Goal: Book appointment/travel/reservation

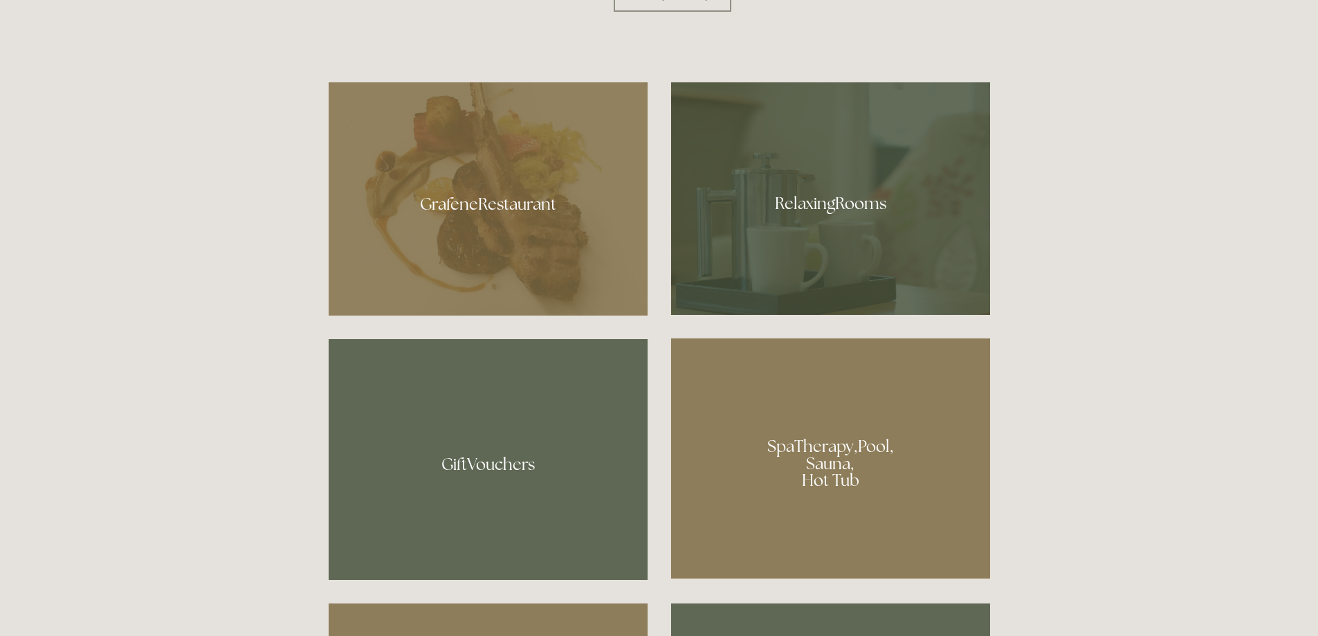
scroll to position [900, 0]
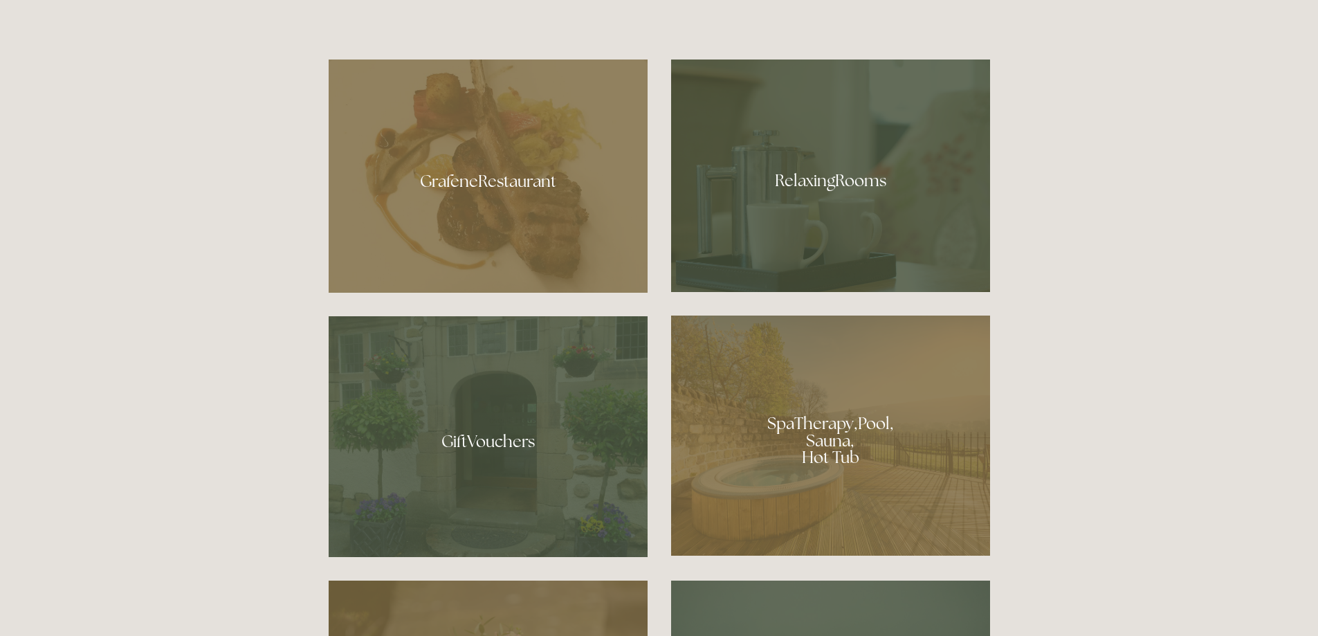
click at [775, 201] on div at bounding box center [830, 176] width 319 height 233
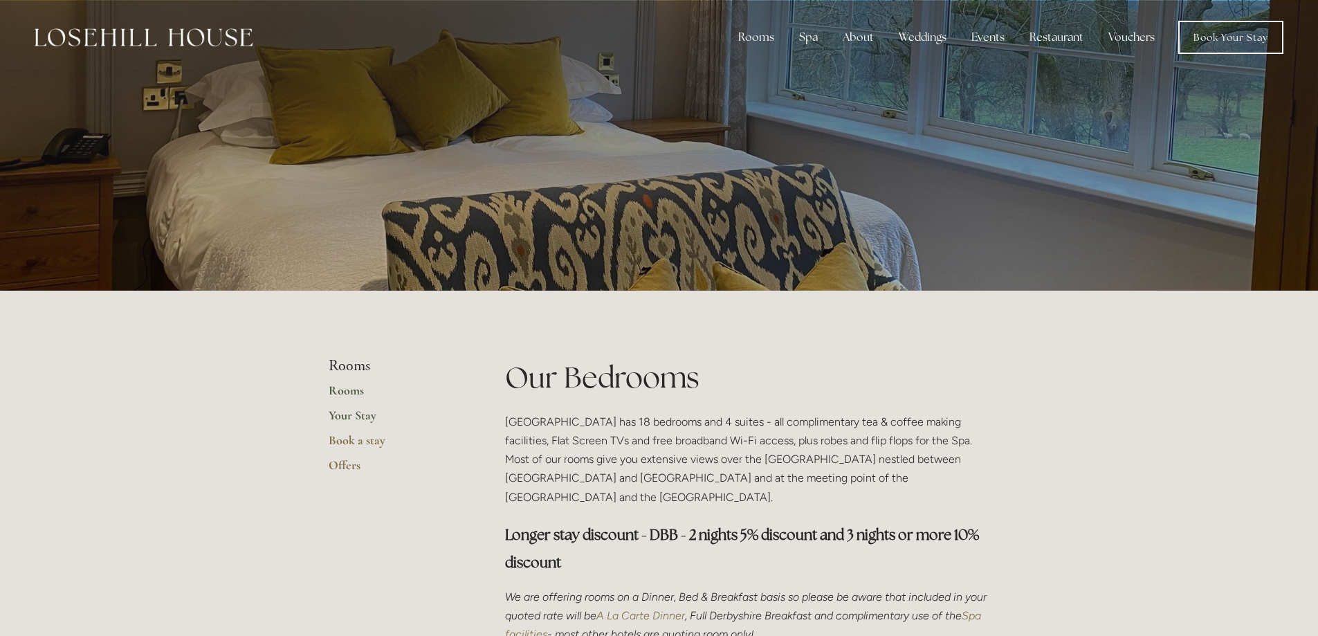
click at [361, 413] on link "Your Stay" at bounding box center [395, 420] width 132 height 25
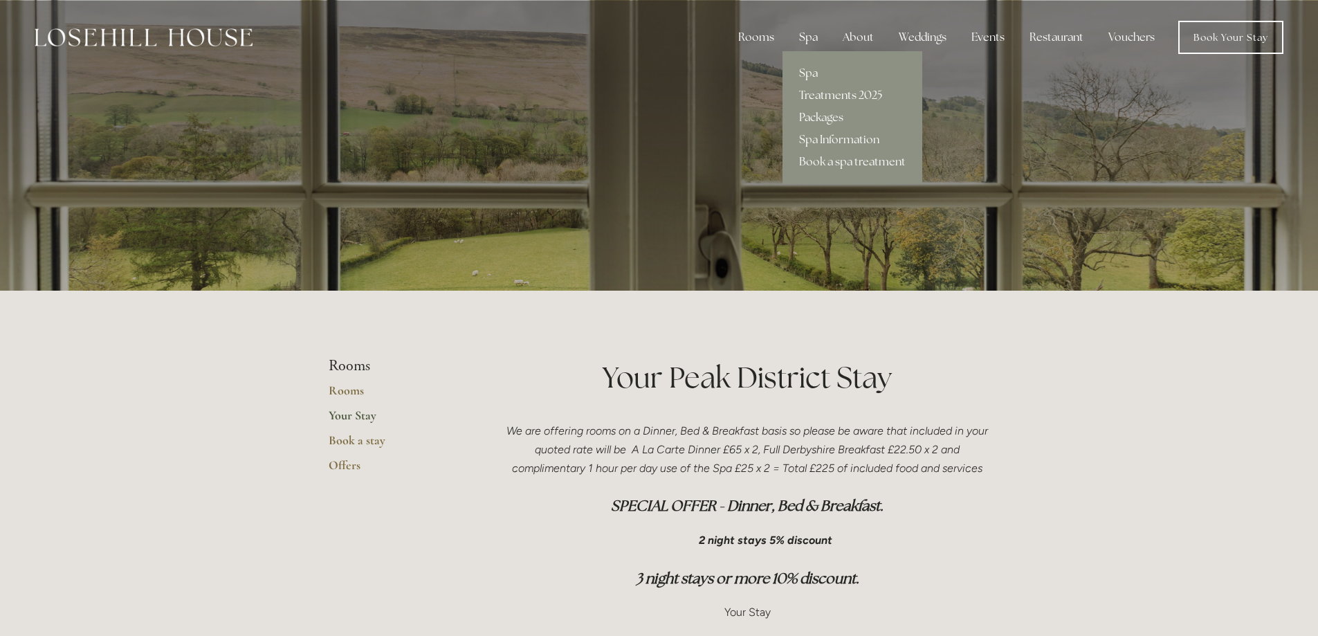
click at [809, 33] on div "Spa" at bounding box center [808, 38] width 41 height 28
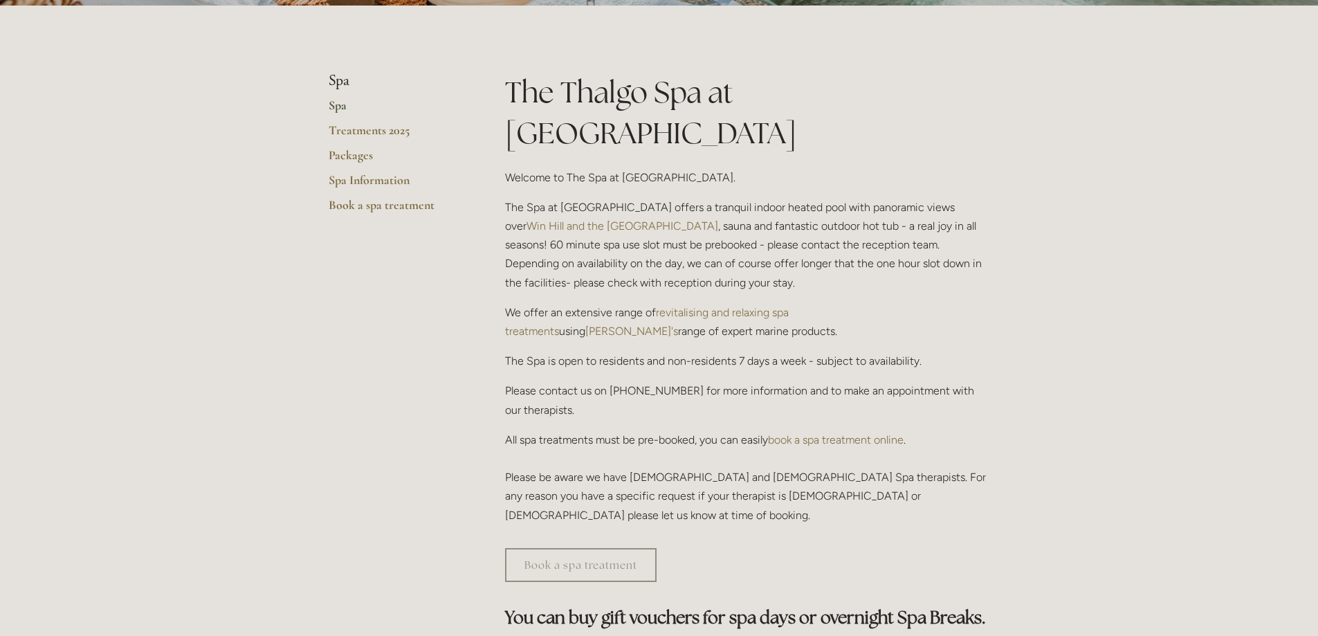
scroll to position [277, 0]
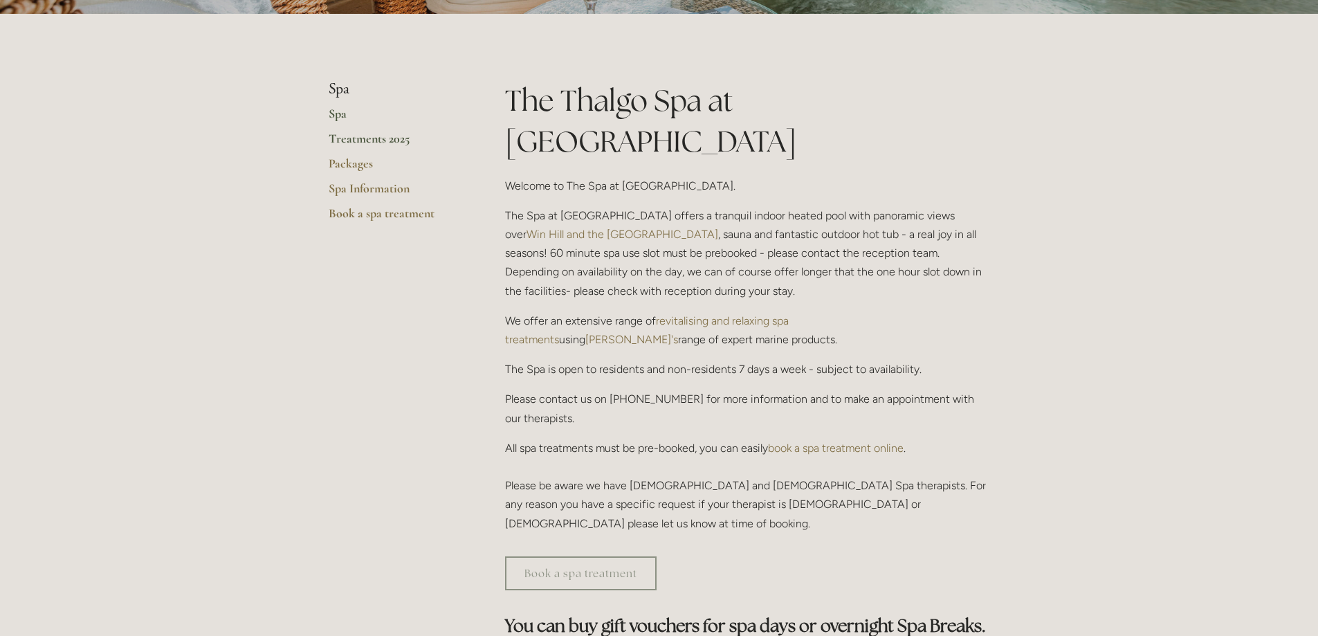
click at [340, 132] on link "Treatments 2025" at bounding box center [395, 143] width 132 height 25
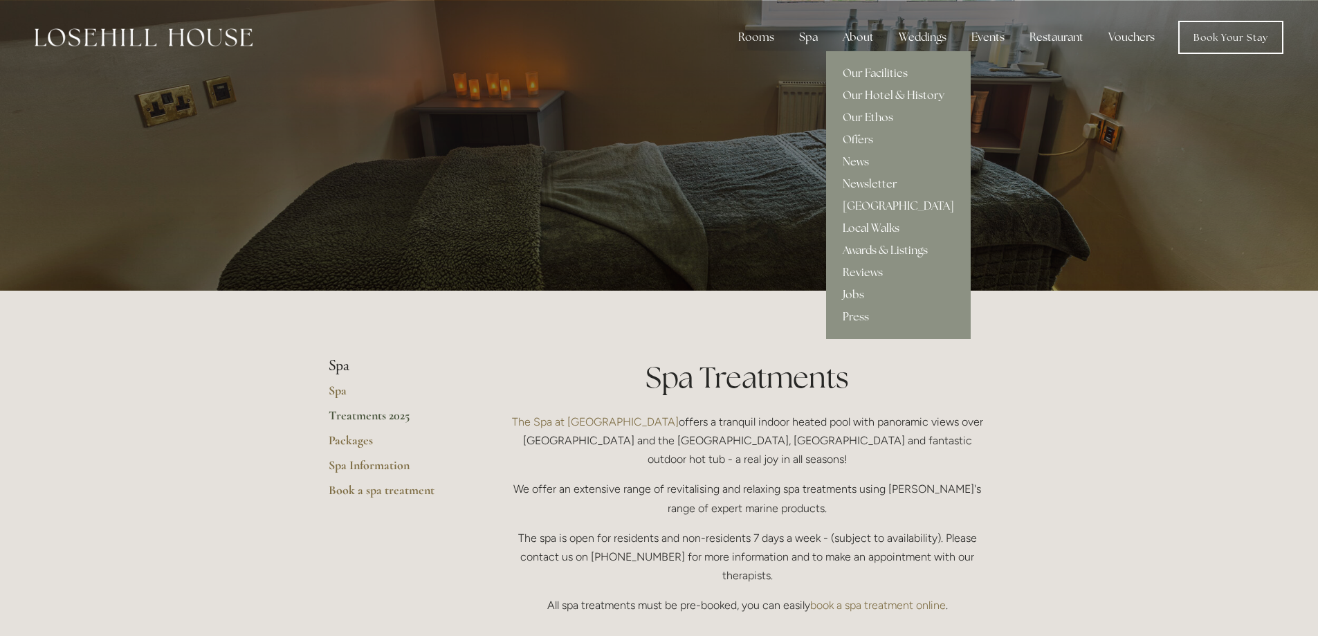
click at [889, 222] on link "Local Walks" at bounding box center [898, 228] width 145 height 22
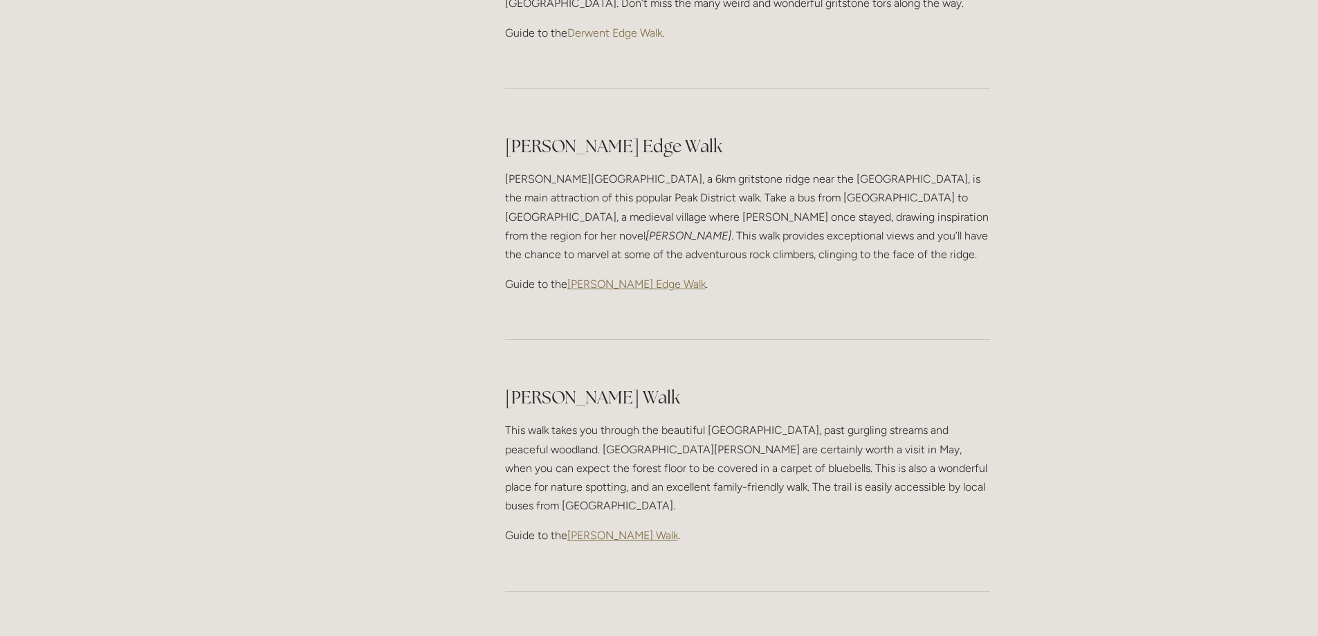
scroll to position [1661, 0]
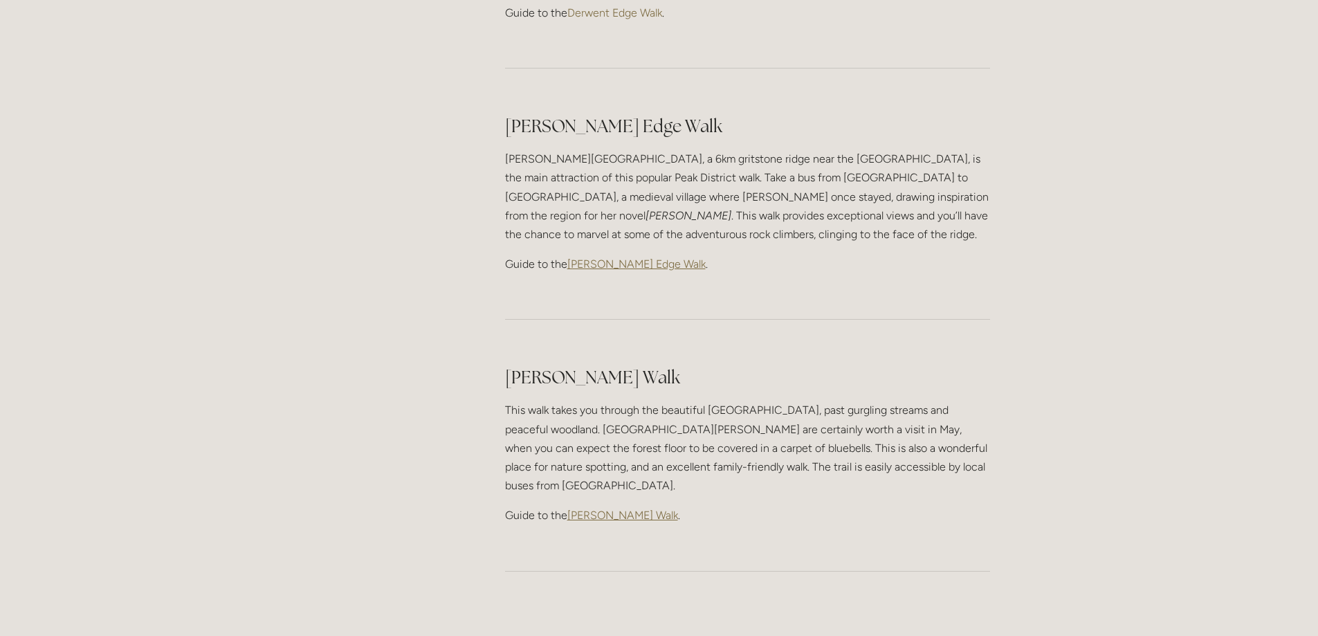
click at [630, 509] on span "Padley Gorge Walk" at bounding box center [622, 515] width 111 height 13
drag, startPoint x: 793, startPoint y: 336, endPoint x: 709, endPoint y: 331, distance: 84.6
click at [709, 401] on p "This walk takes you through the beautiful Longshaw Estate, past gurgling stream…" at bounding box center [747, 448] width 485 height 94
copy p "Longshaw Estate,"
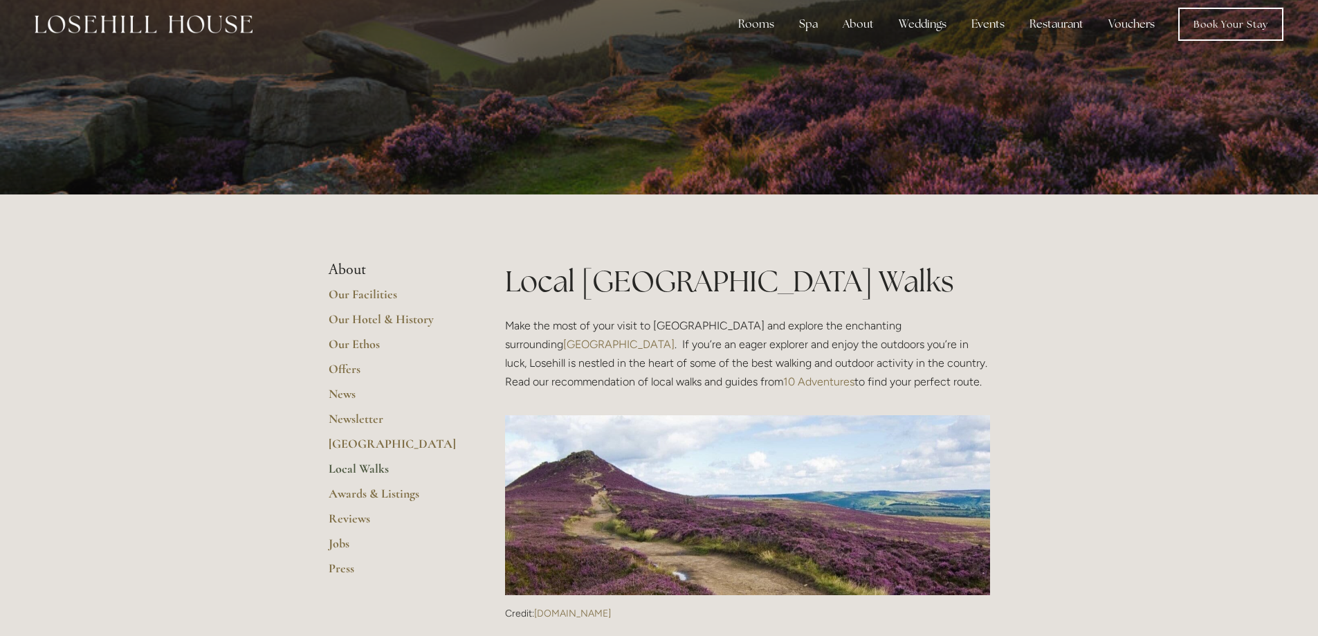
scroll to position [0, 0]
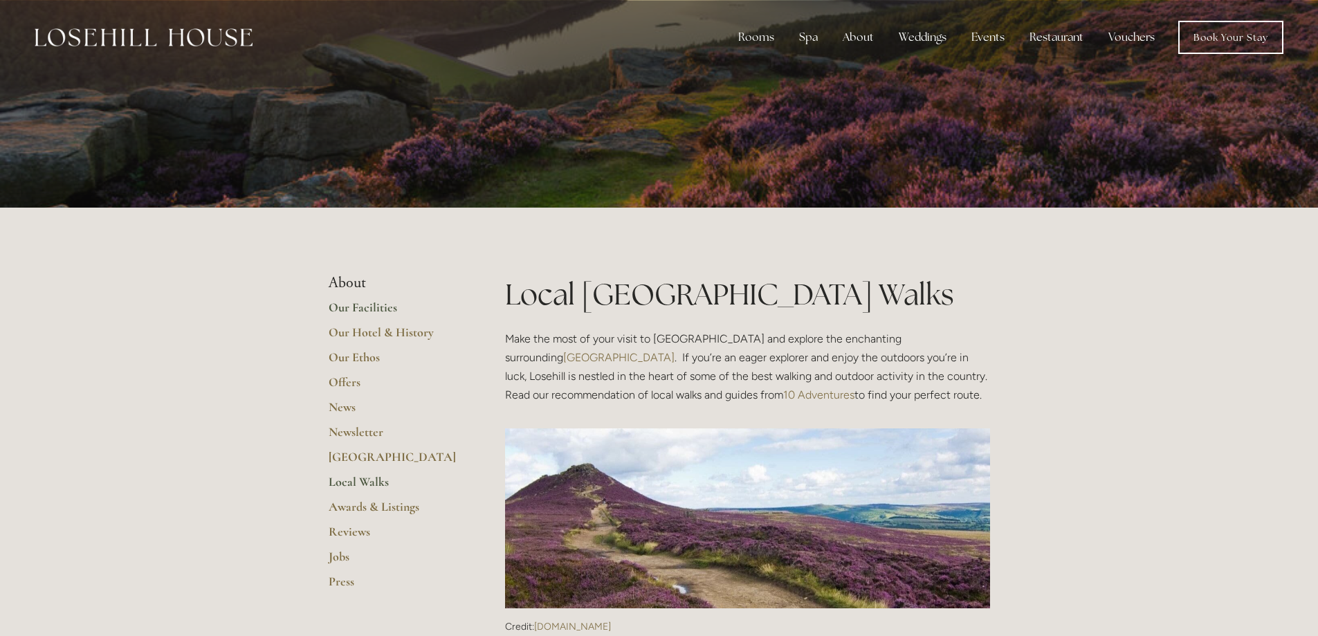
click at [351, 308] on link "Our Facilities" at bounding box center [395, 312] width 132 height 25
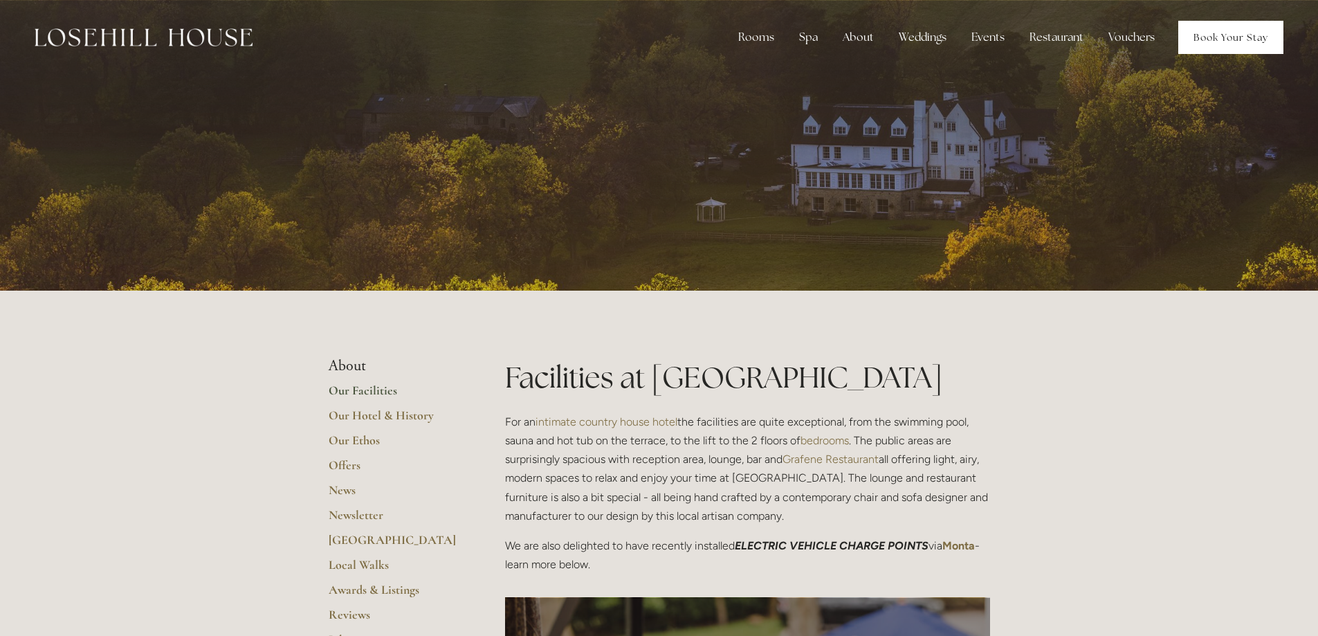
click at [1206, 45] on link "Book Your Stay" at bounding box center [1231, 37] width 105 height 33
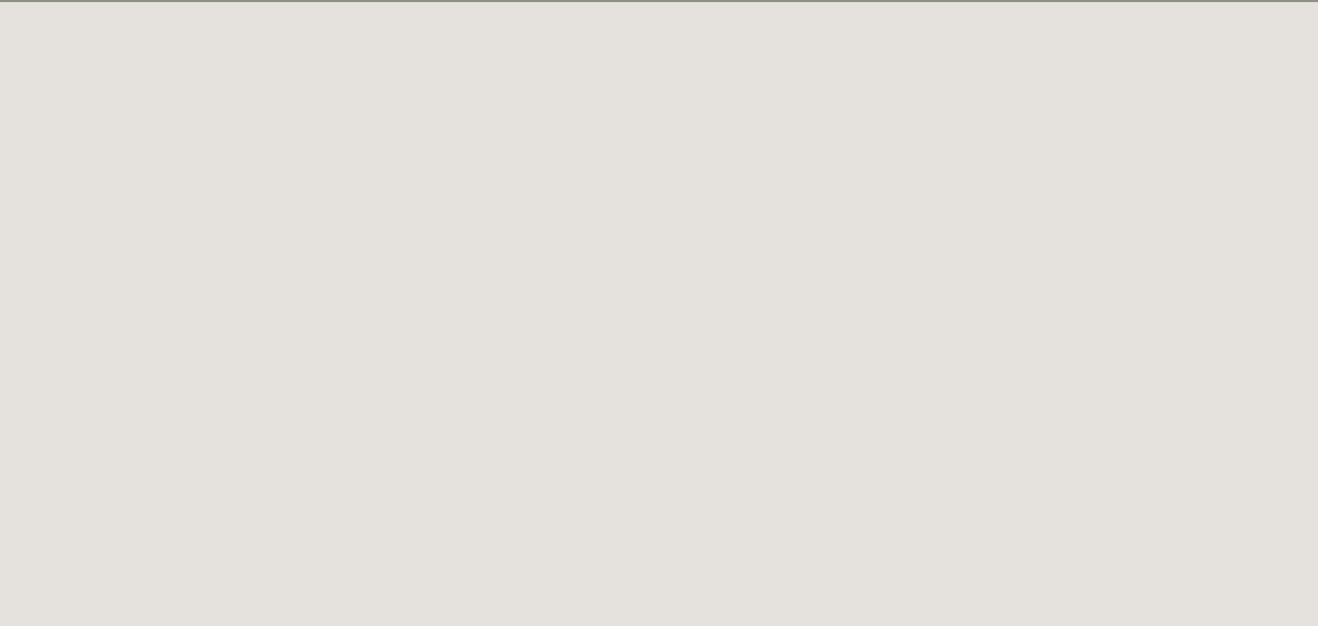
scroll to position [75, 0]
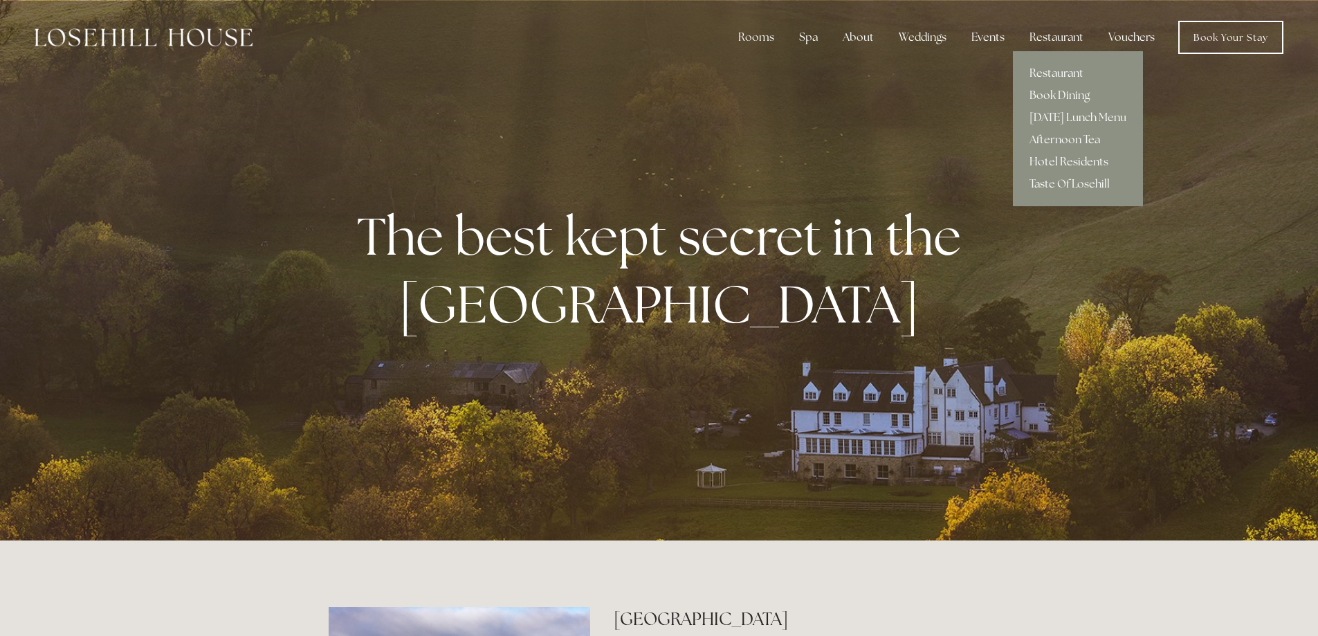
click at [1087, 163] on link "Hotel Residents" at bounding box center [1078, 162] width 130 height 22
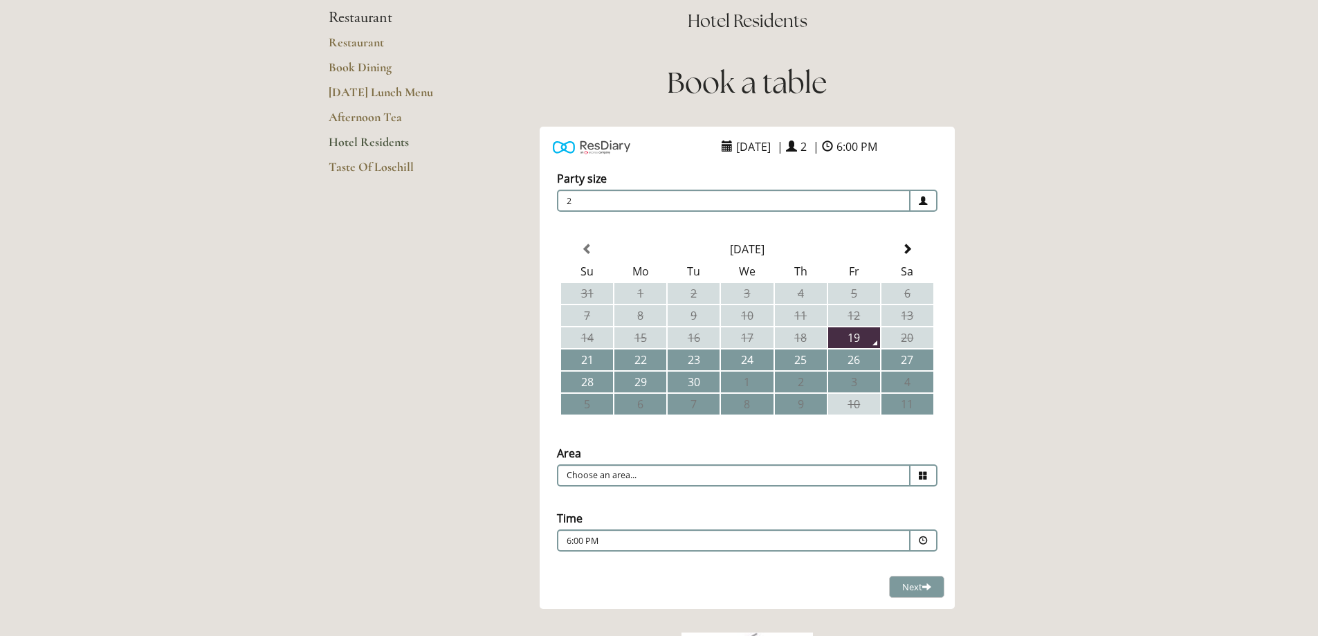
scroll to position [208, 0]
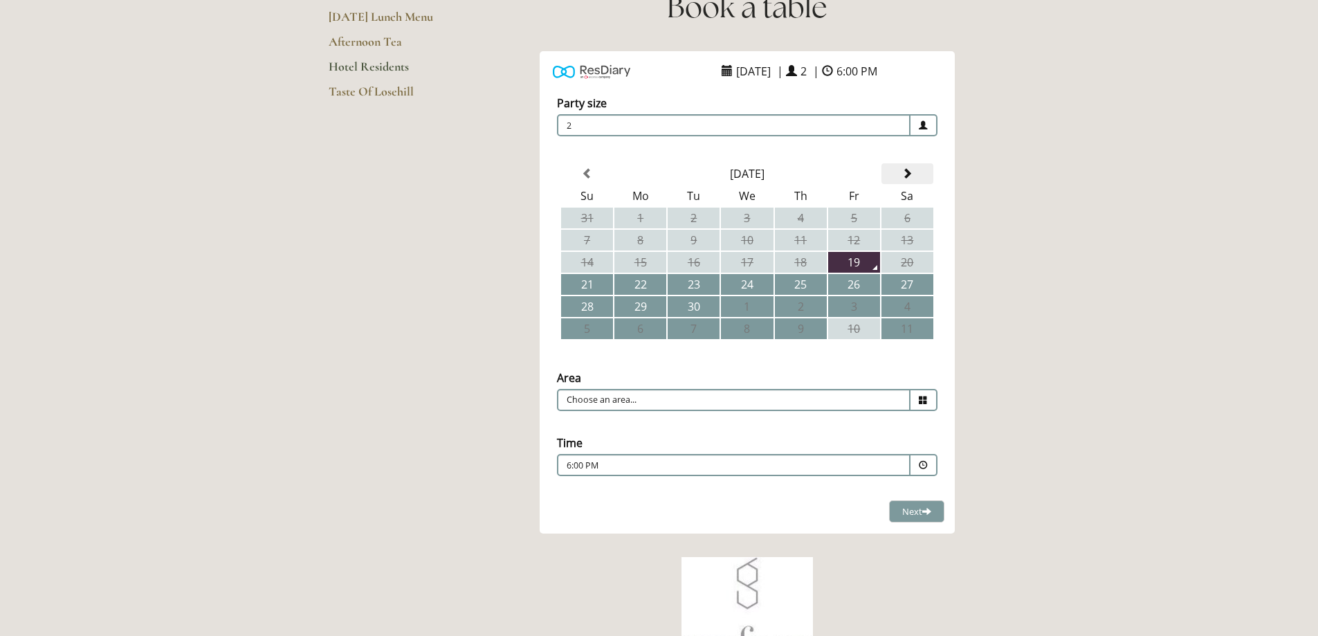
click at [907, 176] on span at bounding box center [907, 173] width 11 height 11
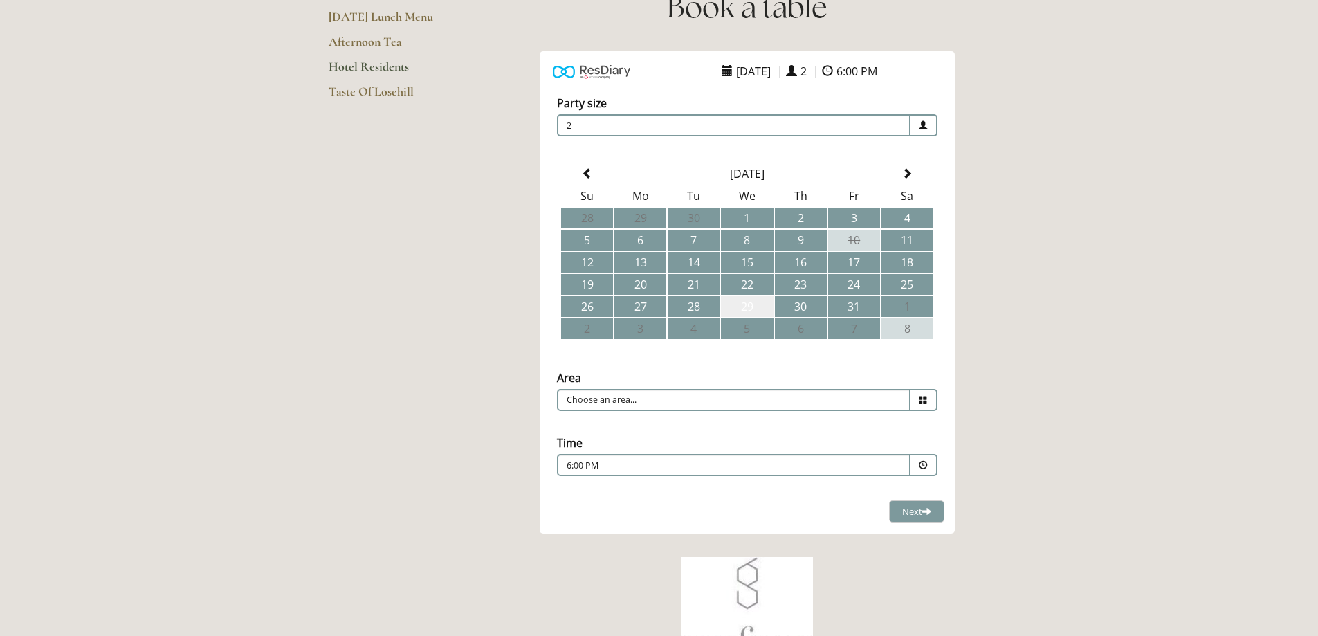
click at [754, 306] on td "29" at bounding box center [747, 306] width 52 height 21
click at [878, 400] on input "Choose an area..." at bounding box center [734, 400] width 354 height 22
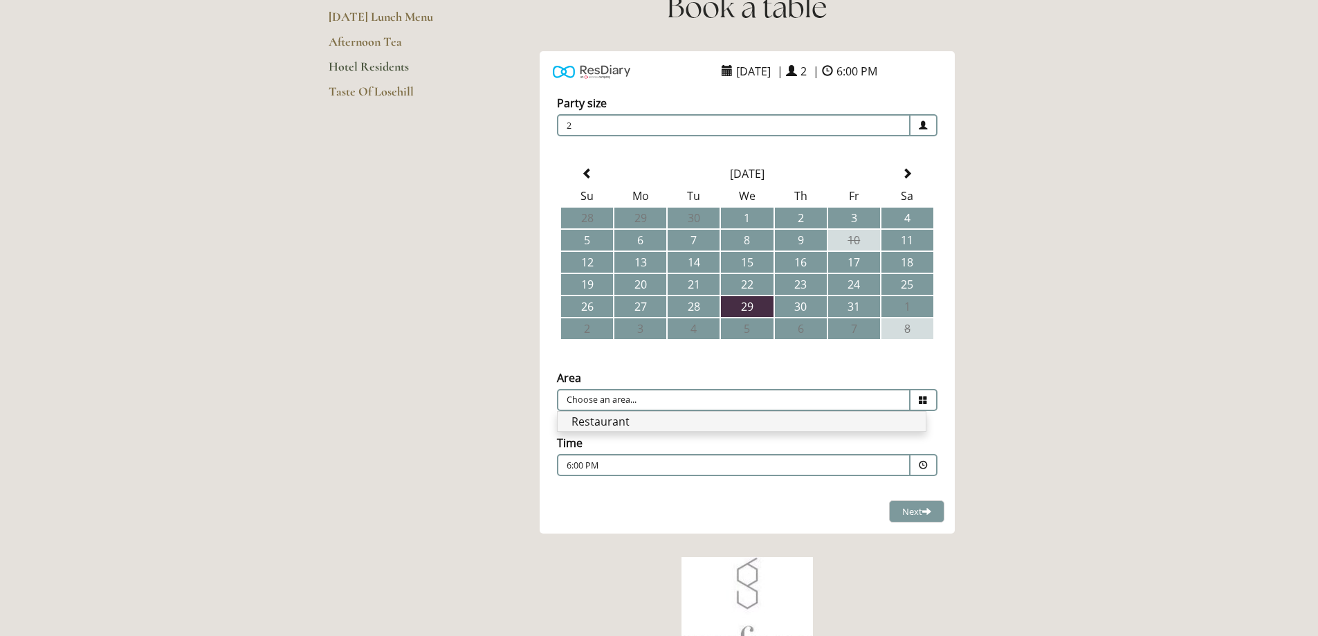
click at [729, 424] on li "Restaurant" at bounding box center [742, 421] width 368 height 19
type input "Restaurant"
click at [923, 463] on span at bounding box center [923, 465] width 9 height 9
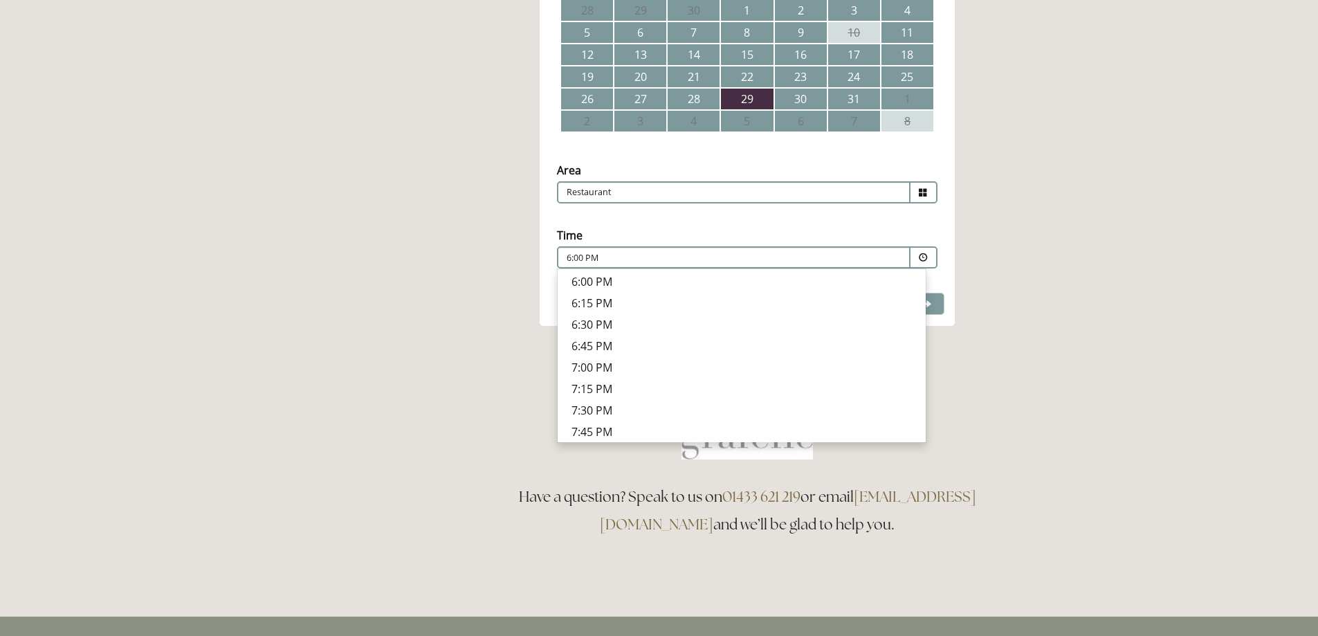
scroll to position [484, 0]
click at [601, 341] on p "7:00 PM" at bounding box center [742, 343] width 340 height 15
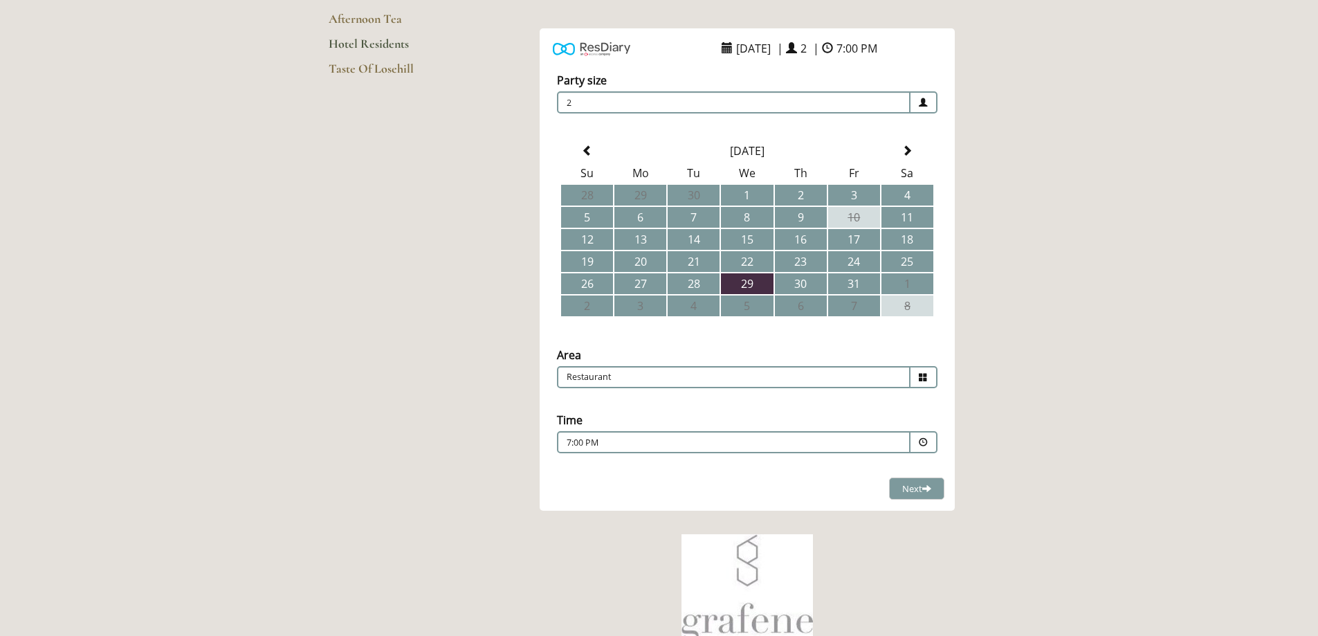
scroll to position [277, 0]
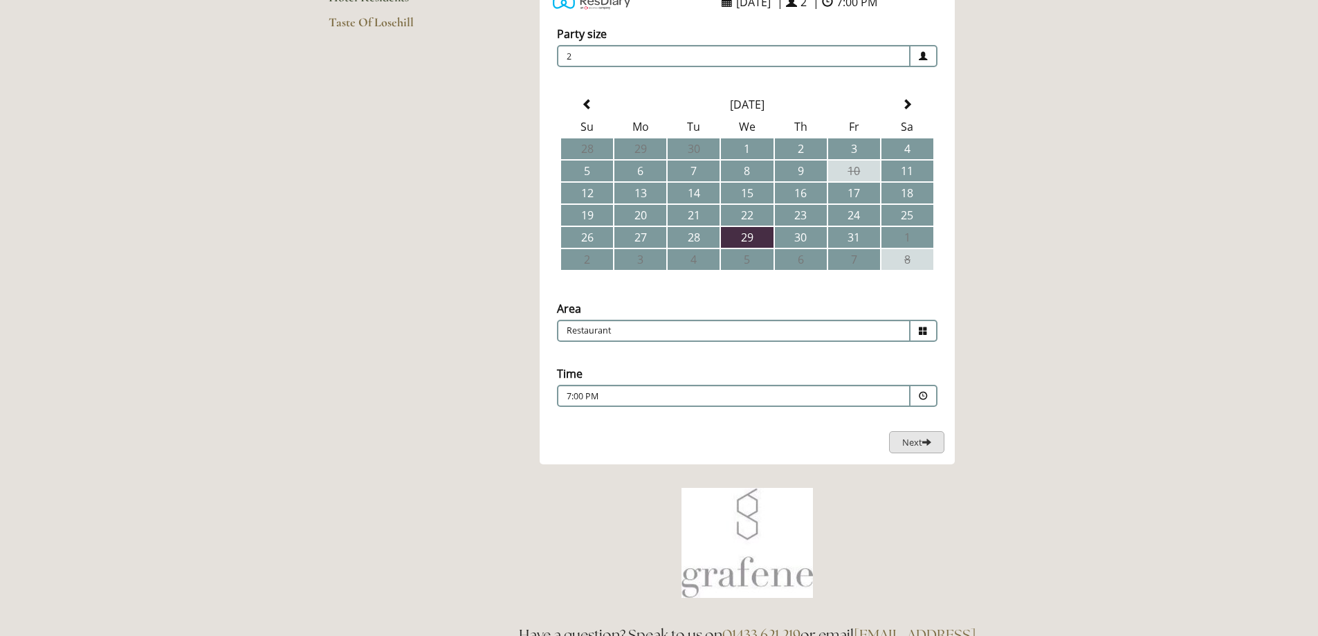
click at [915, 442] on span "Next" at bounding box center [916, 442] width 29 height 12
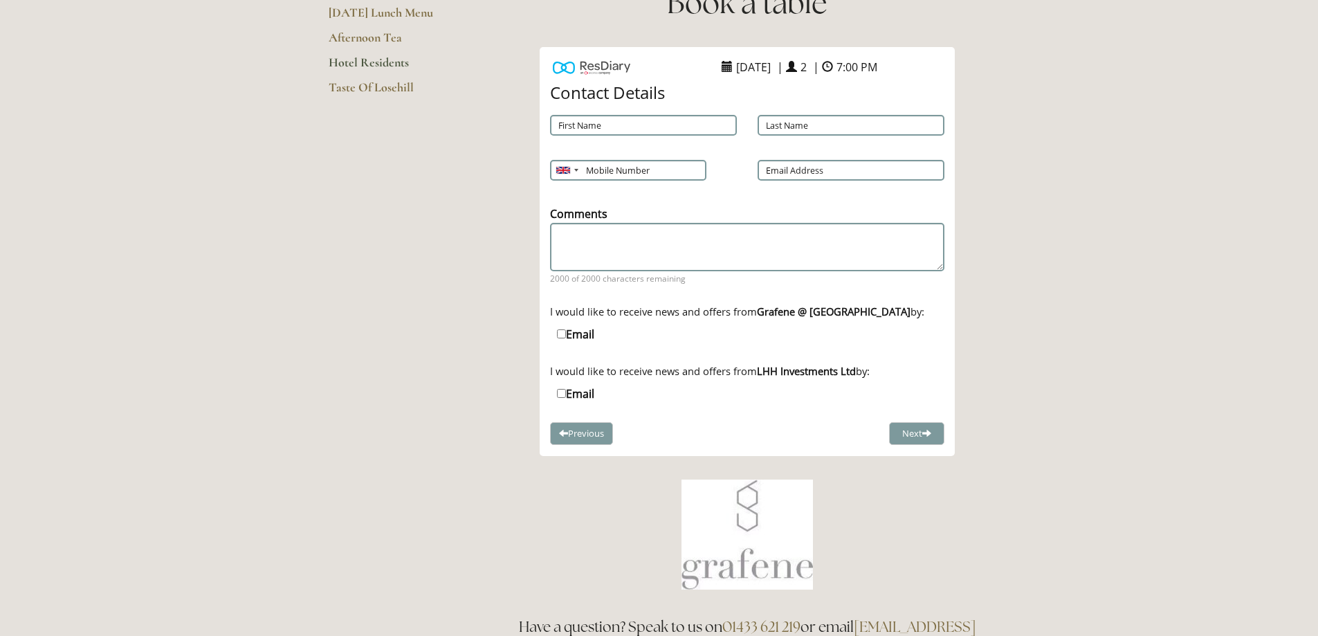
scroll to position [0, 0]
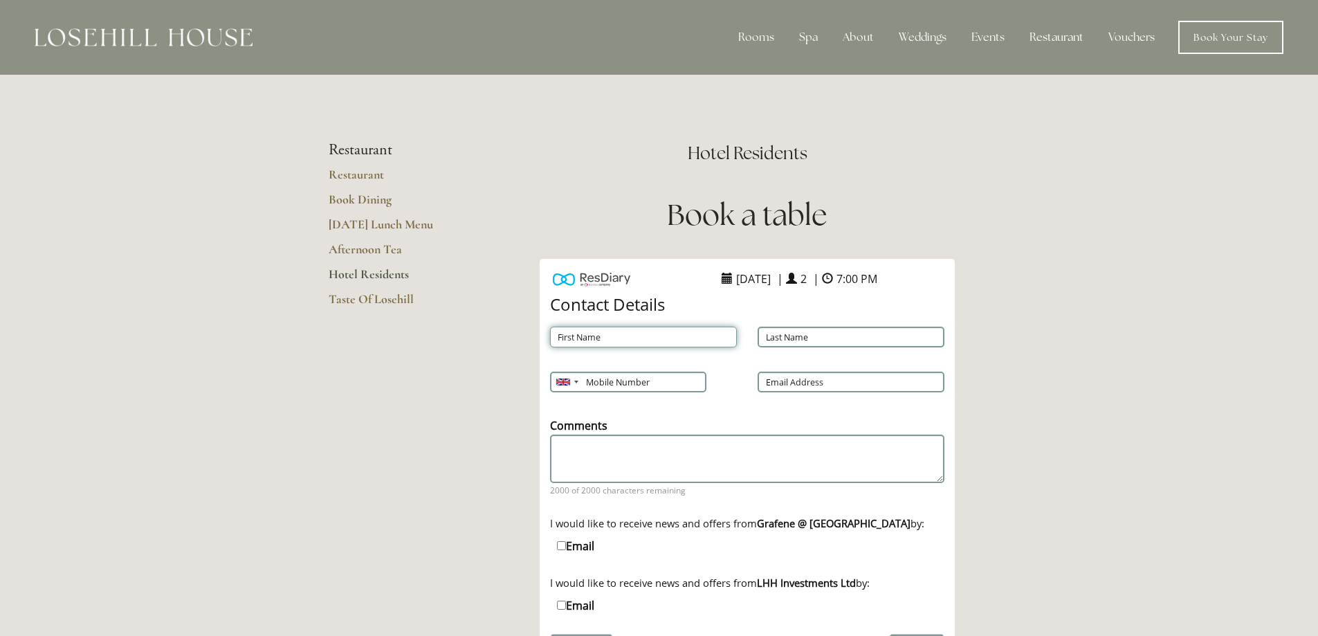
click at [642, 336] on input "First Name" at bounding box center [643, 337] width 187 height 21
type input "Deborah"
type input "Graham"
type input "07710227360"
type input "debbie.soames@btinternet.com"
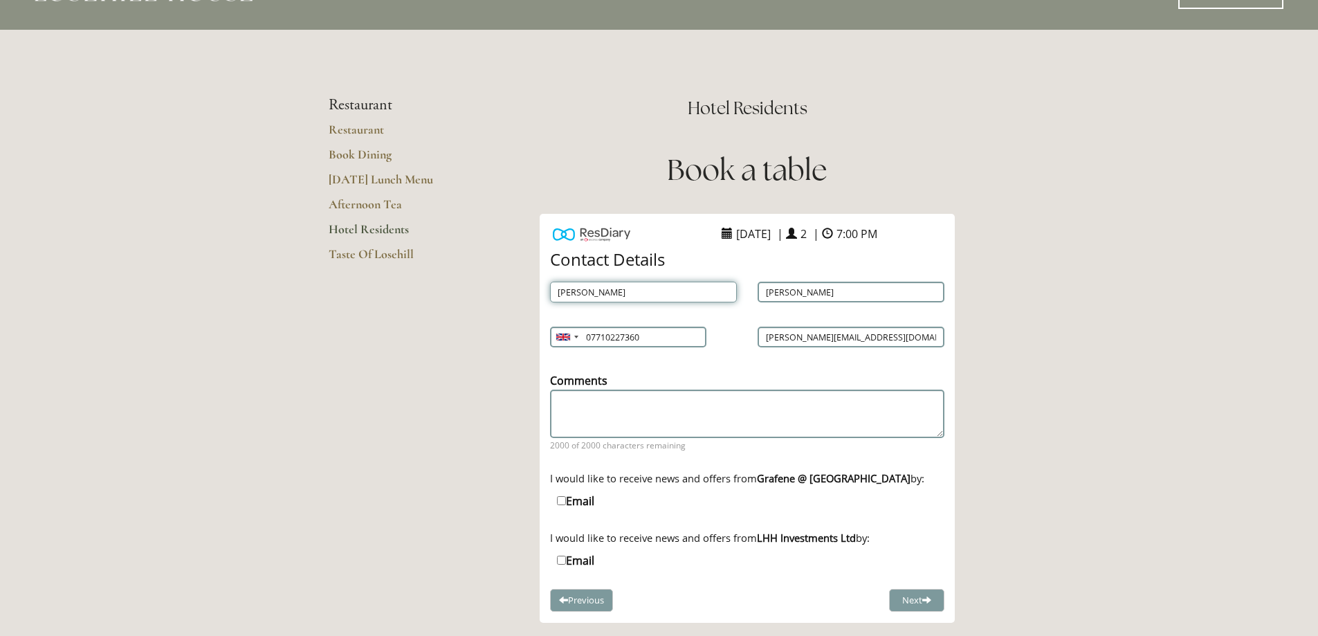
scroll to position [69, 0]
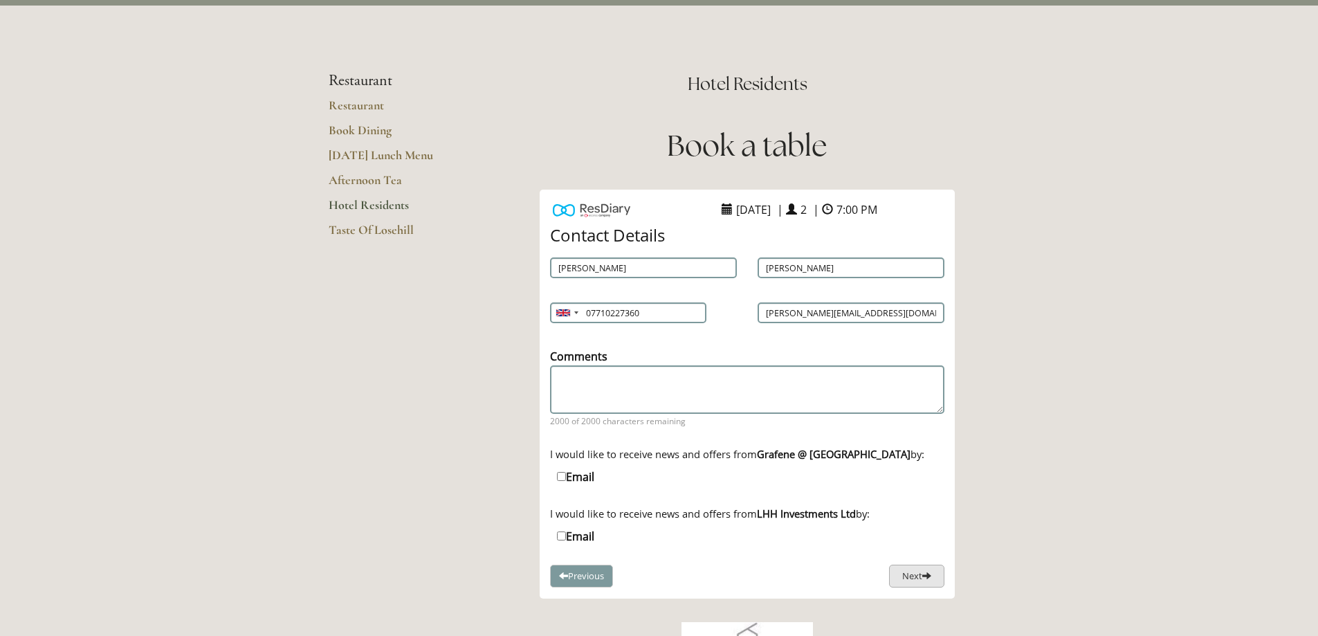
click at [931, 582] on button "Next" at bounding box center [916, 576] width 55 height 23
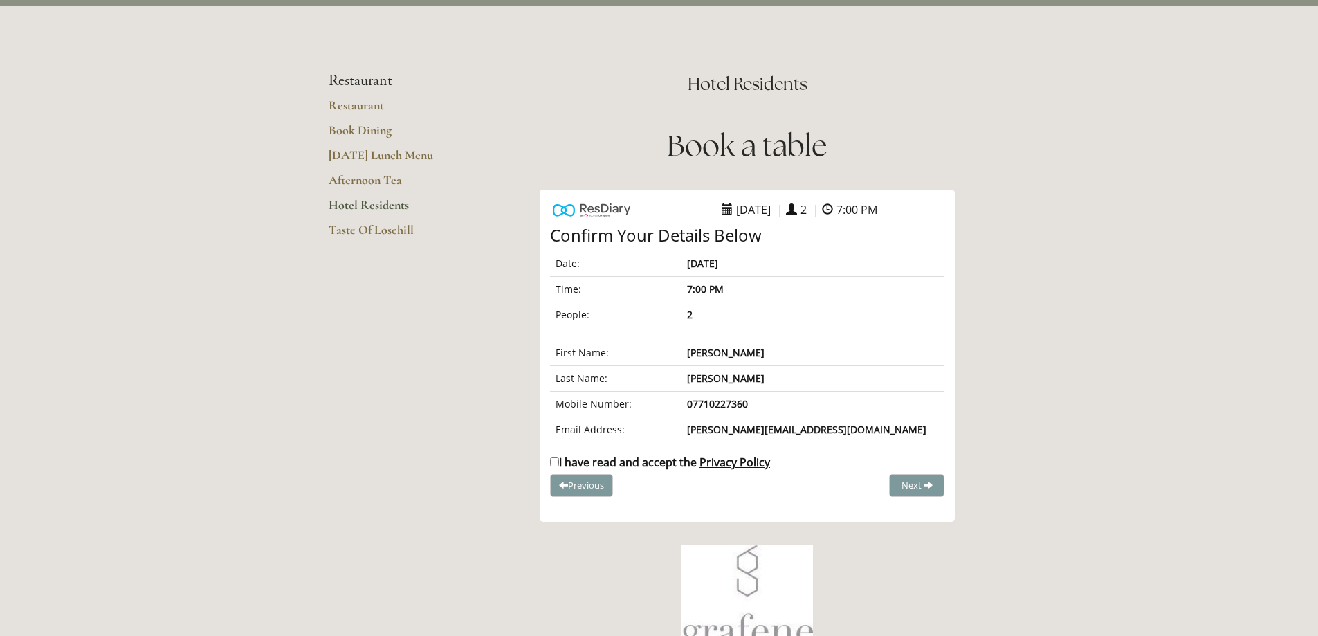
click at [561, 460] on label "I have read and accept the Privacy Policy" at bounding box center [660, 462] width 220 height 15
click at [559, 460] on input "I have read and accept the Privacy Policy" at bounding box center [554, 461] width 9 height 9
checkbox input "true"
click at [888, 482] on span "Complete Booking" at bounding box center [886, 485] width 76 height 12
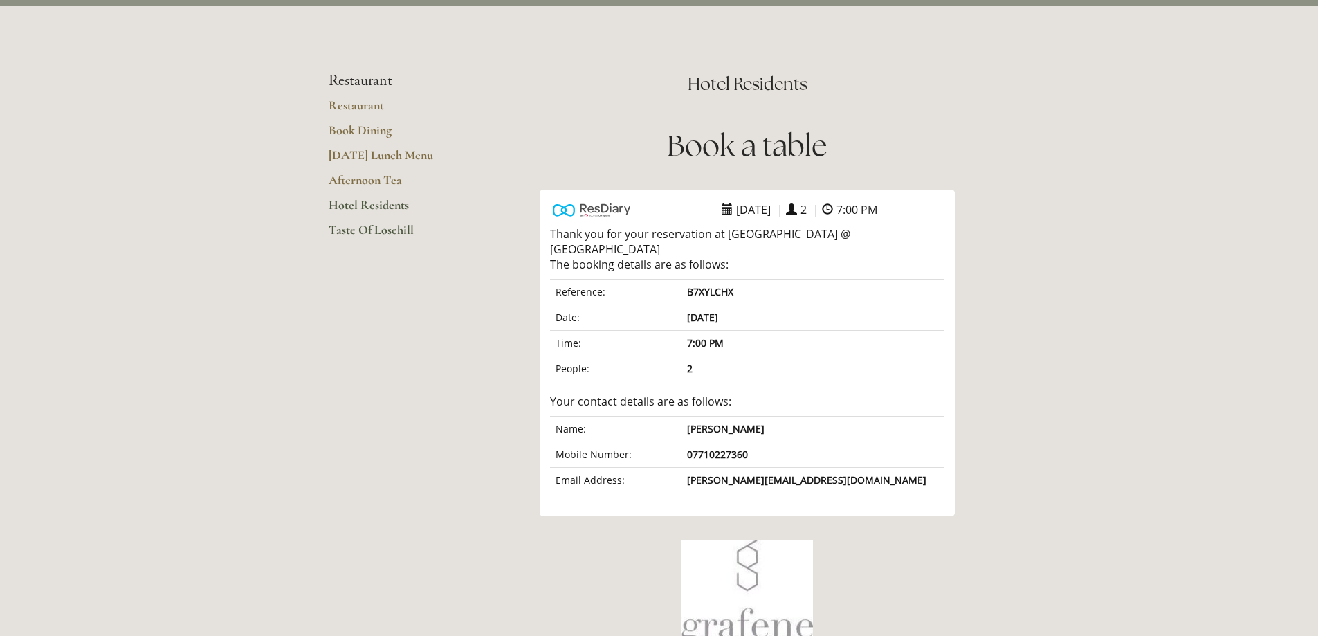
click at [381, 234] on link "Taste Of Losehill" at bounding box center [395, 234] width 132 height 25
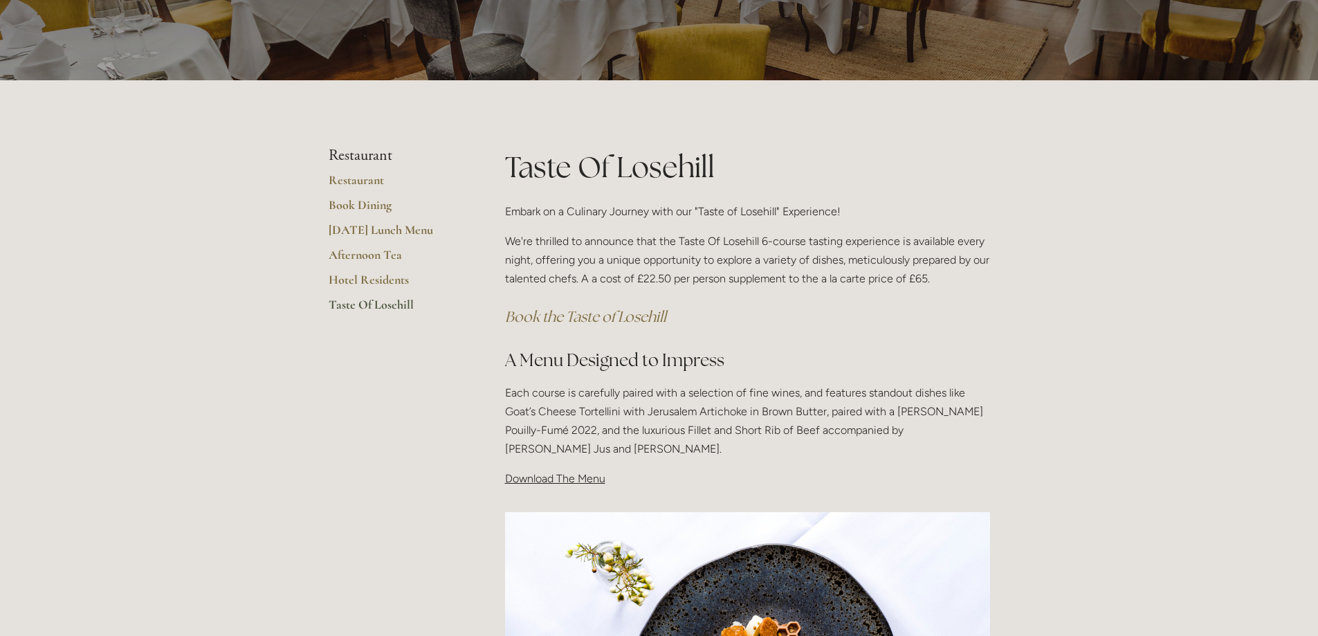
scroll to position [138, 0]
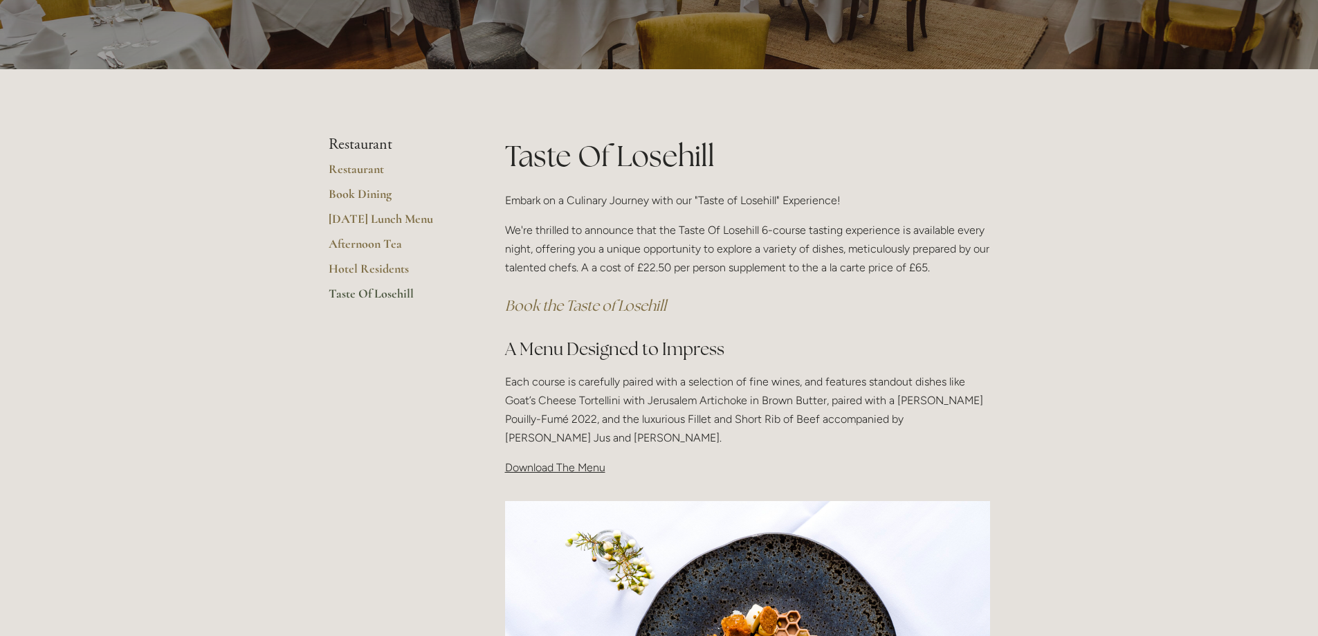
click at [597, 305] on em "Book the Taste of Losehill" at bounding box center [585, 305] width 161 height 19
click at [697, 440] on p "Each course is carefully paired with a selection of fine wines, and features st…" at bounding box center [747, 409] width 485 height 75
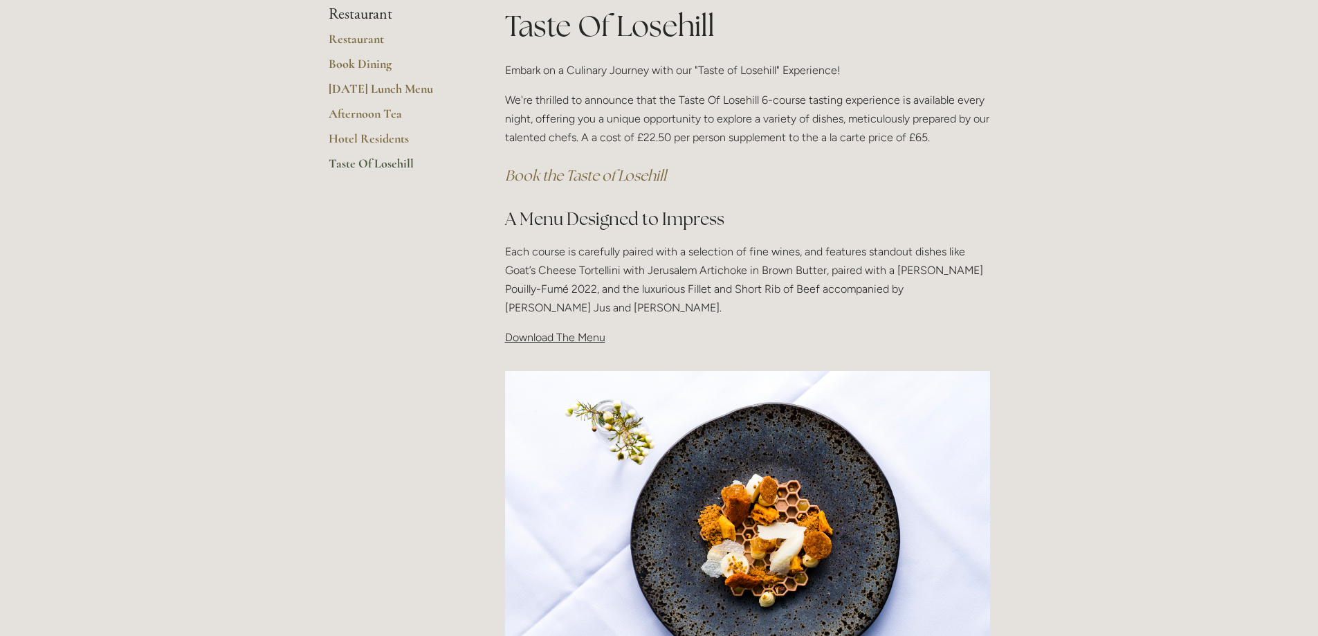
scroll to position [277, 0]
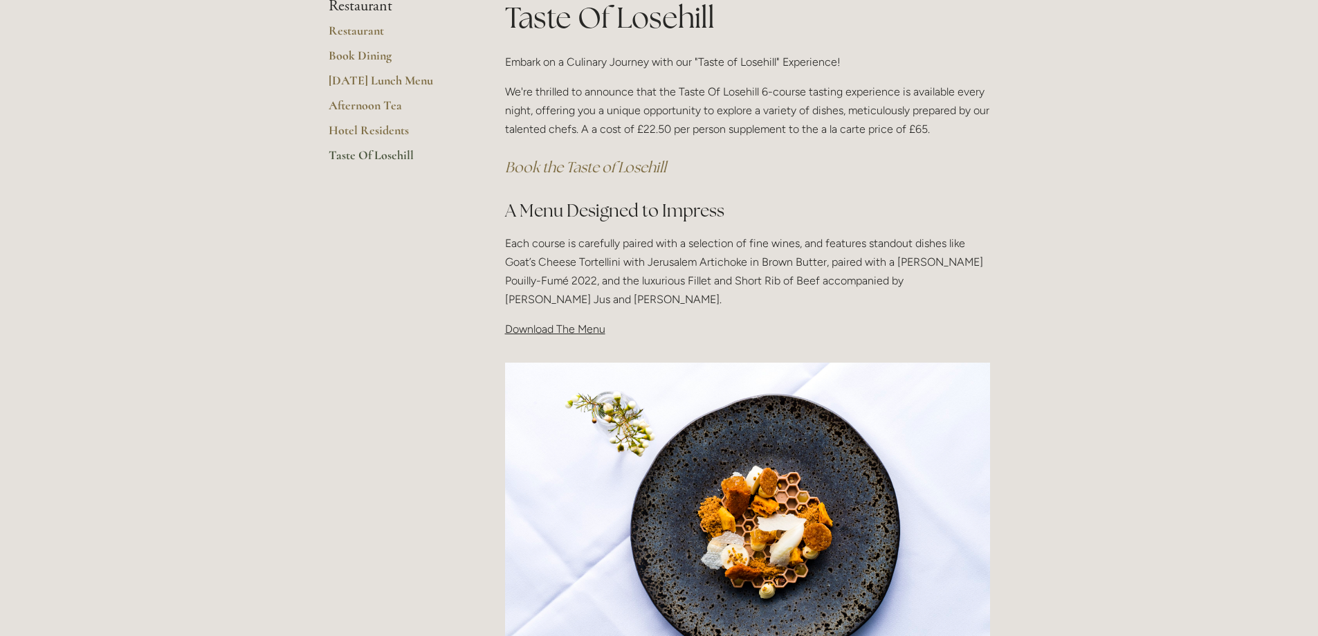
click at [563, 333] on span "Download The Menu" at bounding box center [555, 328] width 100 height 13
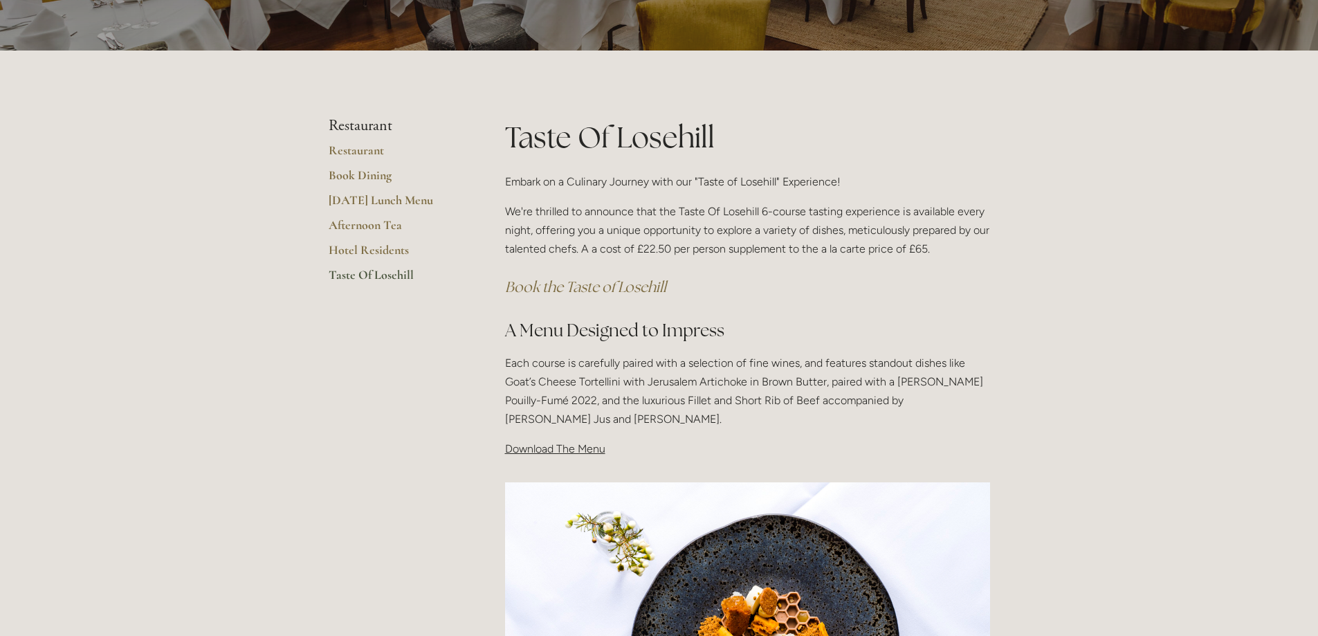
scroll to position [138, 0]
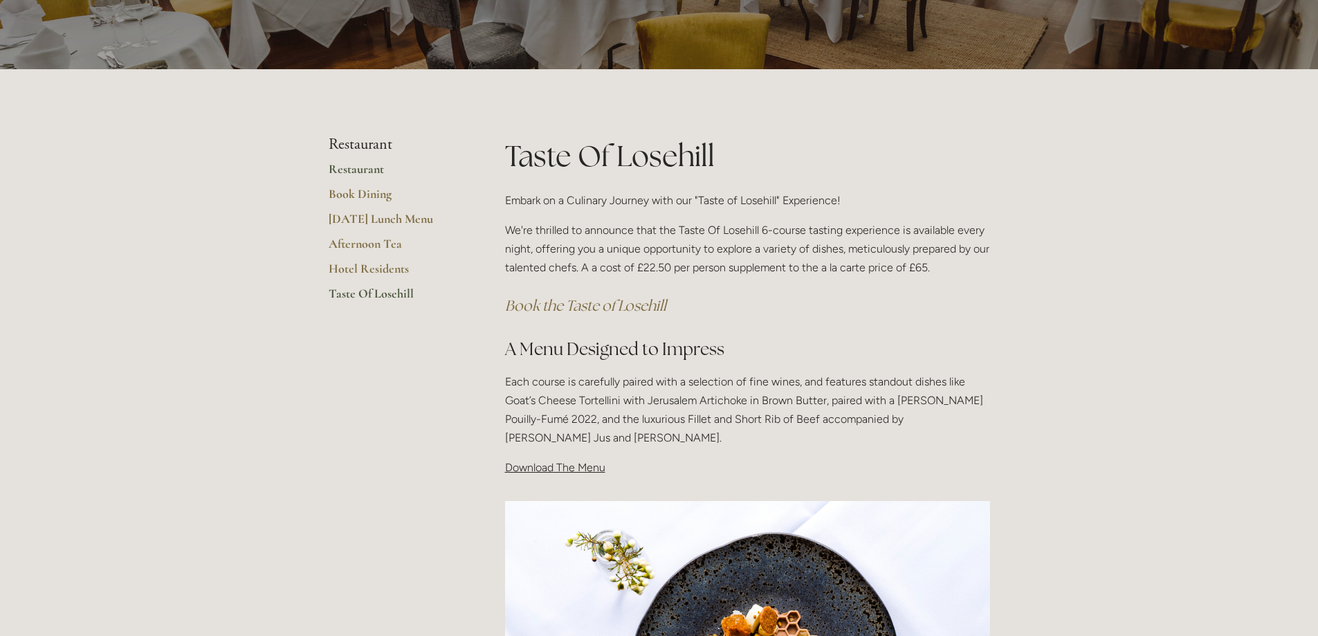
click at [352, 169] on link "Restaurant" at bounding box center [395, 173] width 132 height 25
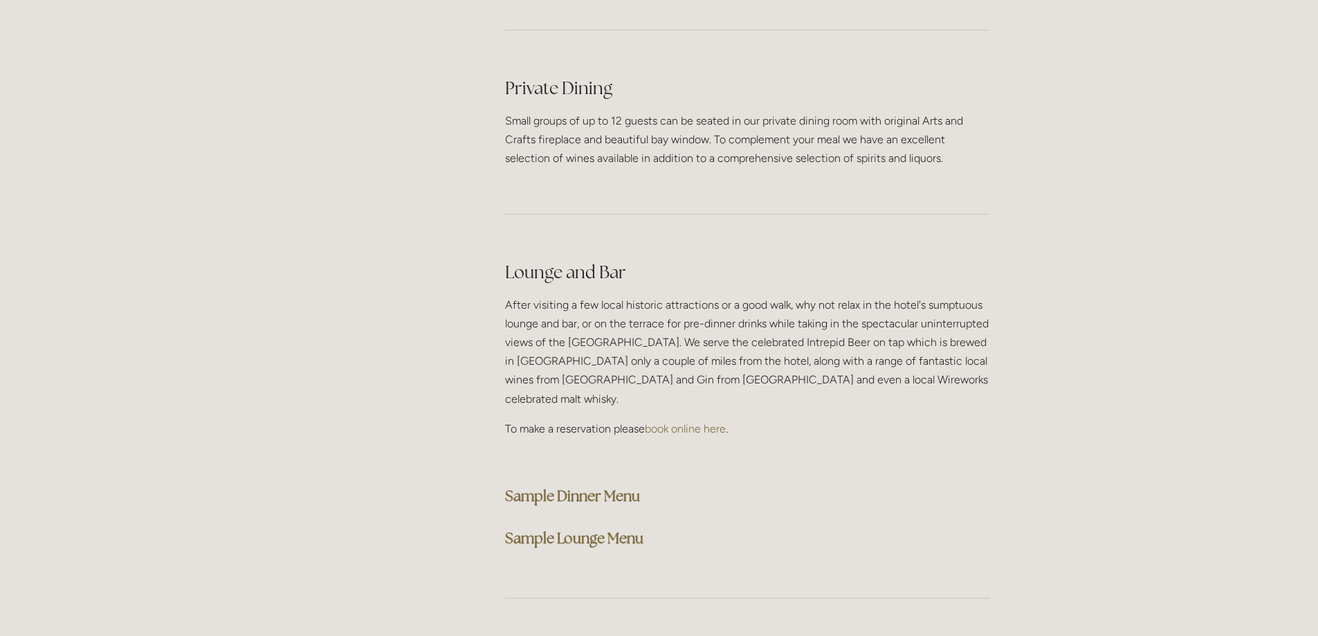
scroll to position [3322, 0]
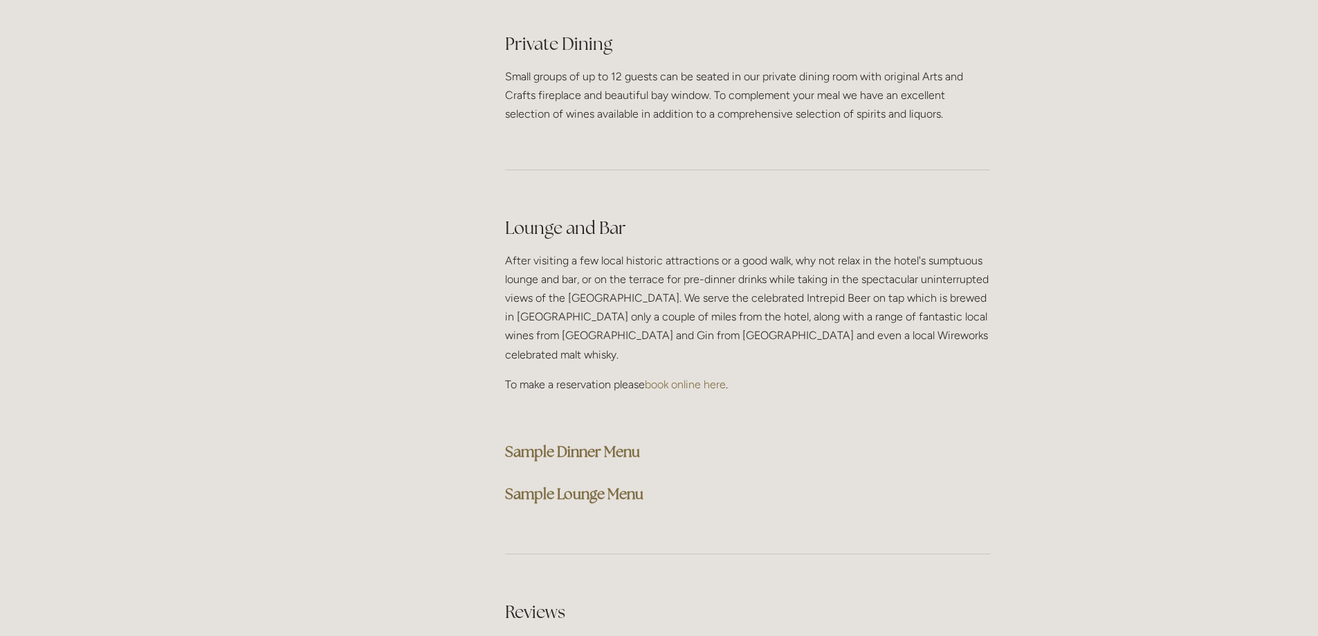
click at [595, 442] on strong "Sample Dinner Menu" at bounding box center [572, 451] width 135 height 19
click at [597, 484] on strong "Sample Lounge Menu" at bounding box center [574, 493] width 138 height 19
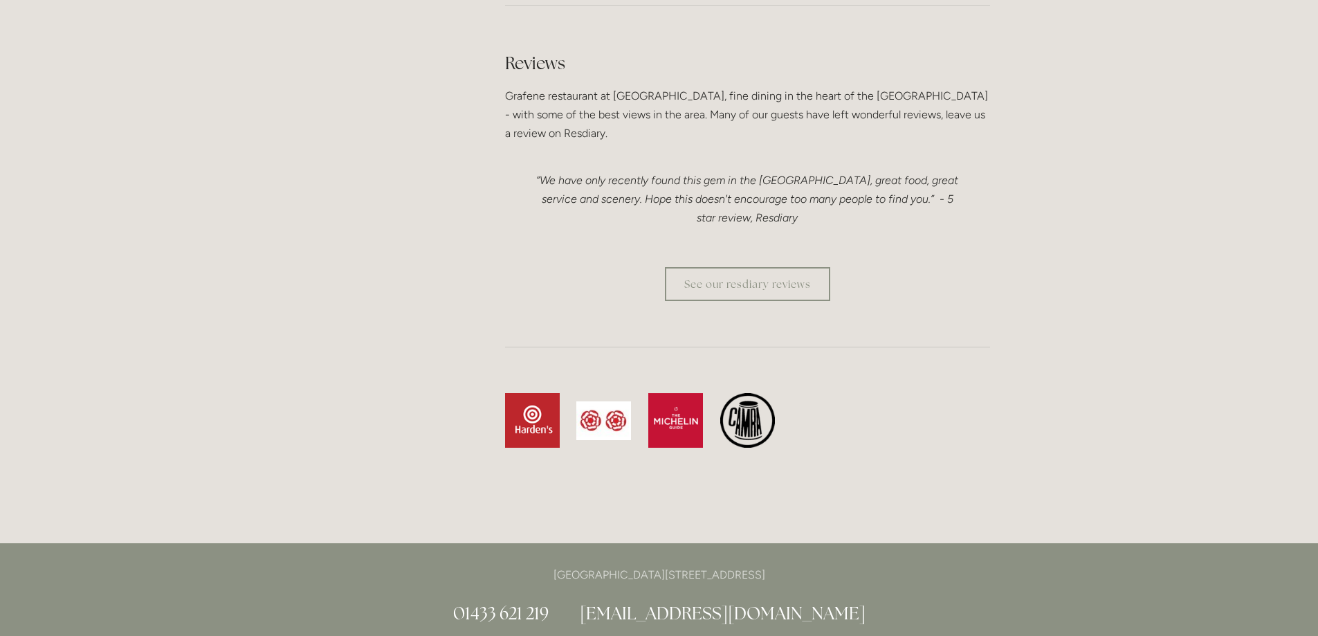
scroll to position [3876, 0]
